Goal: Transaction & Acquisition: Purchase product/service

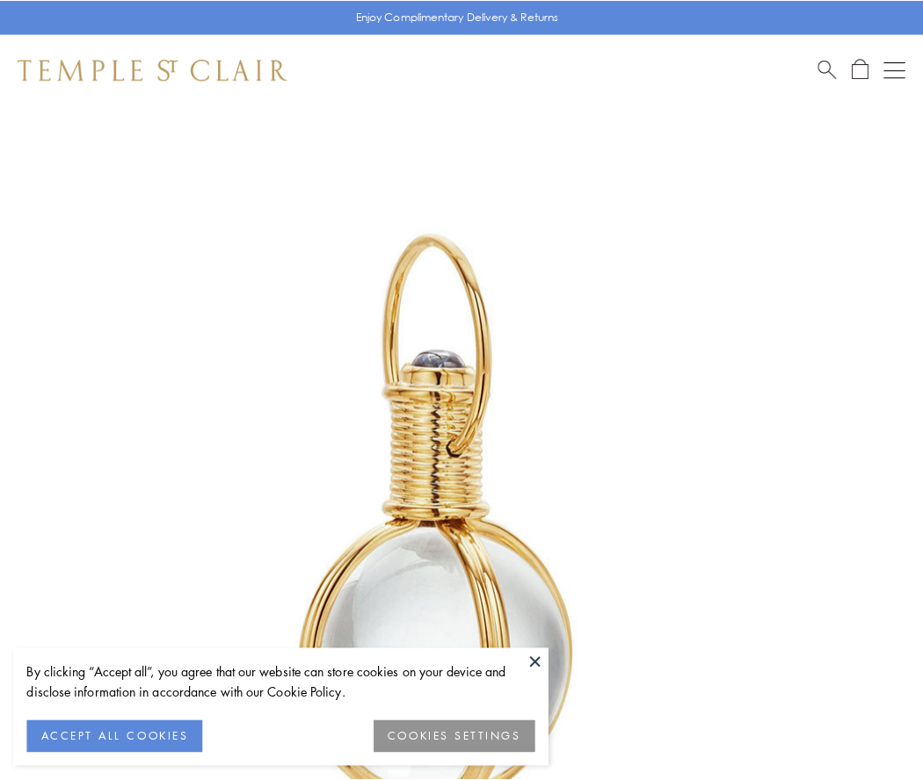
scroll to position [459, 0]
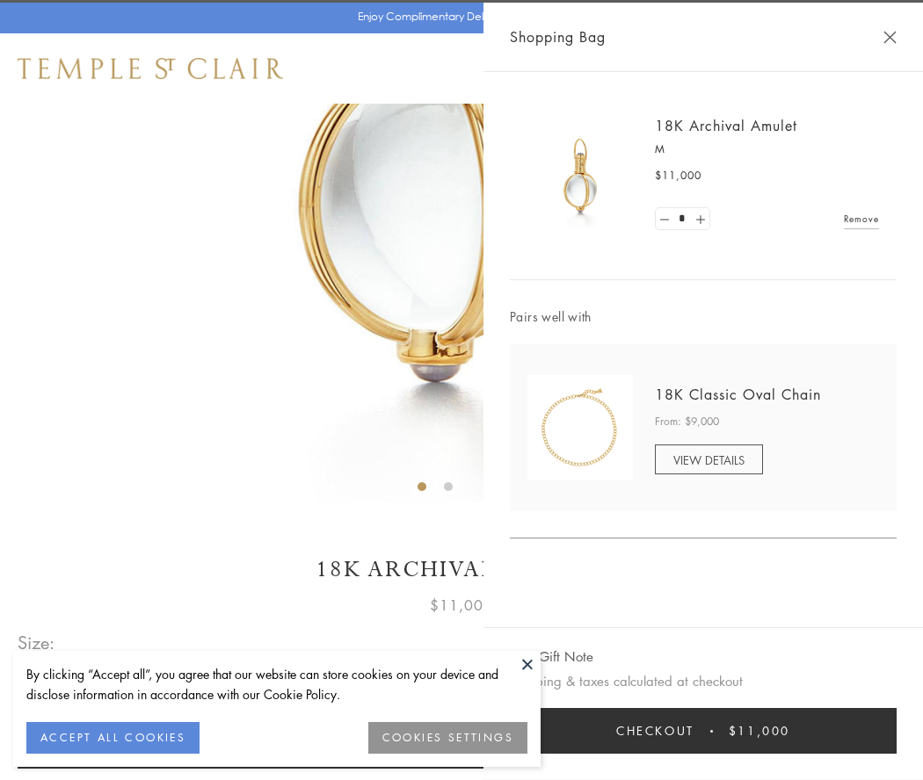
click at [703, 731] on button "Checkout $11,000" at bounding box center [703, 731] width 387 height 46
